Goal: Task Accomplishment & Management: Complete application form

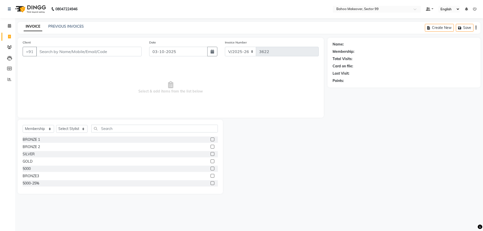
select select "6856"
select select "membership"
click at [41, 53] on input "Client" at bounding box center [88, 52] width 105 height 10
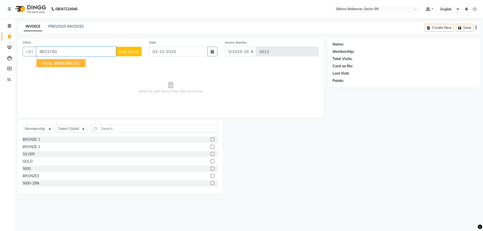
click at [53, 61] on button "ruby 9833760 332" at bounding box center [60, 63] width 49 height 8
type input "9833760332"
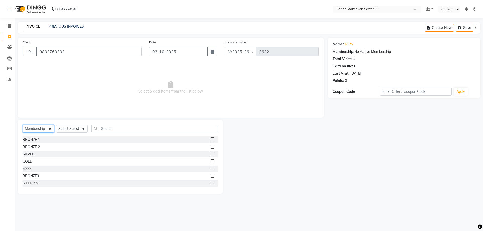
click at [23, 125] on select "Select Service Product Membership Package Voucher Prepaid Gift Card" at bounding box center [38, 129] width 31 height 8
select select "service"
click option "Service" at bounding box center [0, 0] width 0 height 0
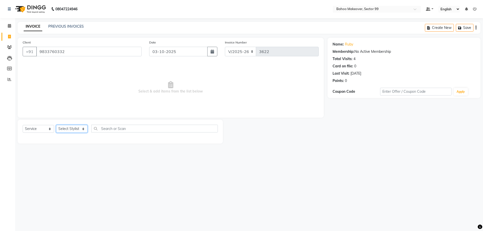
click at [56, 125] on select "Select Stylist [PERSON_NAME] Makeover Bahoo Makeover Salon [PERSON_NAME] [PERSO…" at bounding box center [71, 129] width 31 height 8
select select "64177"
click option "[PERSON_NAME]" at bounding box center [0, 0] width 0 height 0
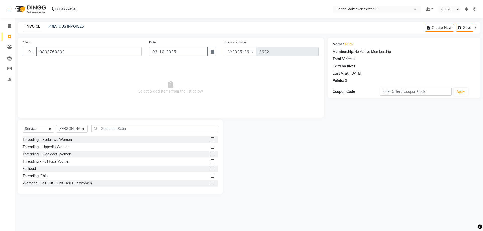
click at [212, 140] on label at bounding box center [213, 140] width 4 height 4
click at [212, 140] on input "checkbox" at bounding box center [212, 139] width 3 height 3
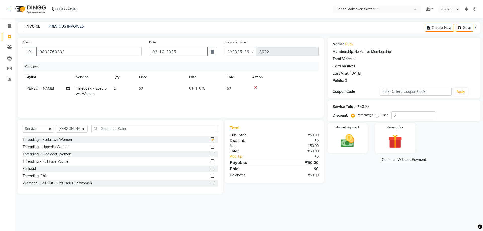
checkbox input "false"
click at [212, 146] on label at bounding box center [213, 147] width 4 height 4
click at [212, 146] on input "checkbox" at bounding box center [212, 146] width 3 height 3
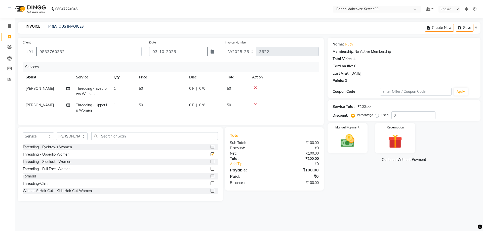
checkbox input "false"
click at [332, 142] on div "Manual Payment" at bounding box center [348, 138] width 42 height 31
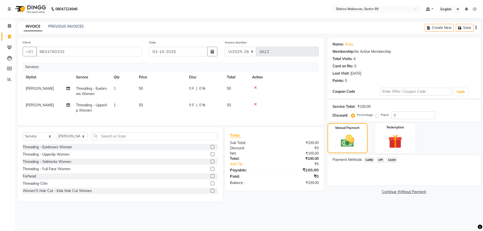
drag, startPoint x: 378, startPoint y: 157, endPoint x: 373, endPoint y: 166, distance: 10.0
click at [373, 166] on div "Payment Methods CARD UPI CASH" at bounding box center [404, 170] width 153 height 30
drag, startPoint x: 382, startPoint y: 161, endPoint x: 386, endPoint y: 165, distance: 5.3
click at [382, 161] on span "UPI" at bounding box center [381, 160] width 8 height 6
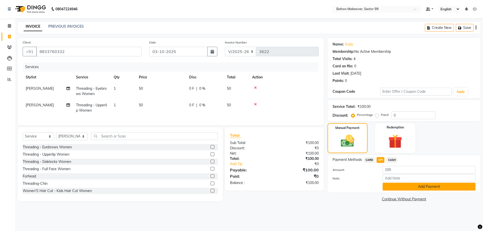
click at [392, 190] on div "Payment Methods CARD UPI CASH Amount: 100 Note: Add Payment" at bounding box center [404, 173] width 153 height 37
click at [411, 184] on button "Add Payment" at bounding box center [429, 187] width 93 height 8
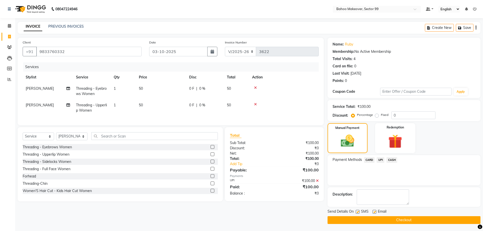
click at [410, 221] on button "Checkout" at bounding box center [404, 220] width 153 height 8
